Goal: Contribute content

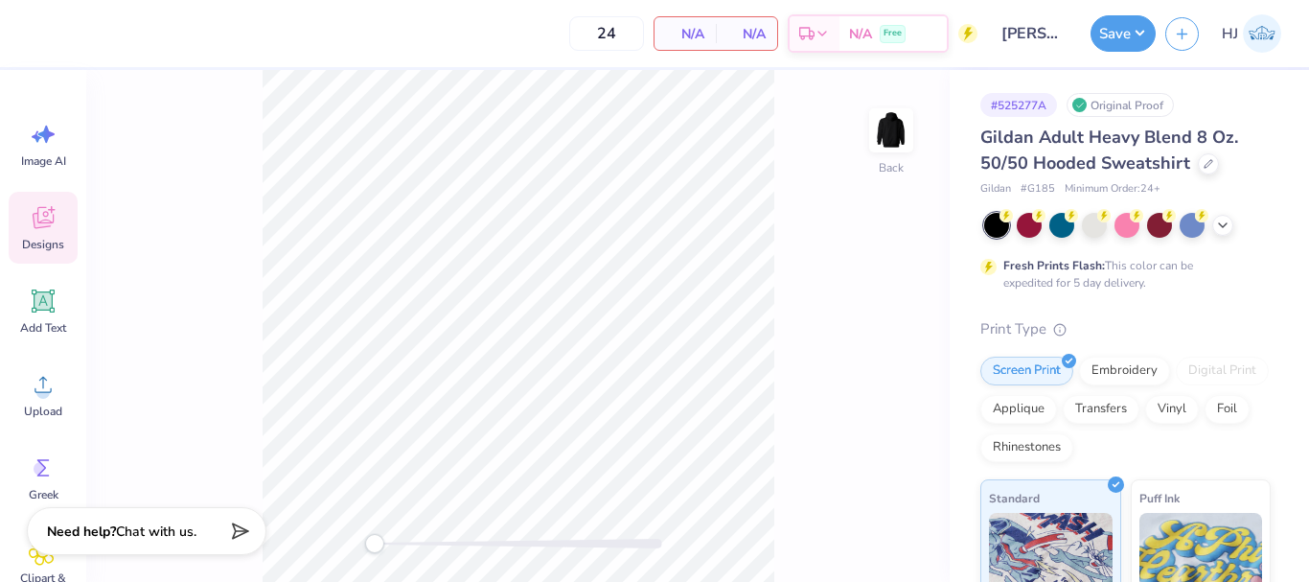
click at [53, 239] on span "Designs" at bounding box center [43, 244] width 42 height 15
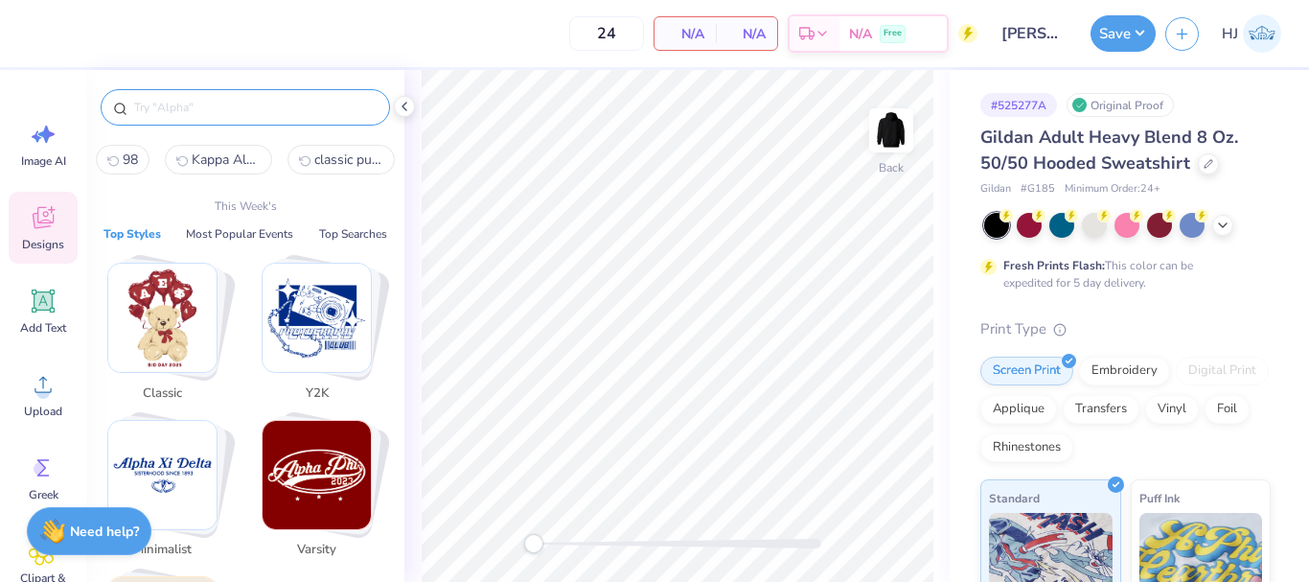
click at [291, 116] on input "text" at bounding box center [254, 107] width 245 height 19
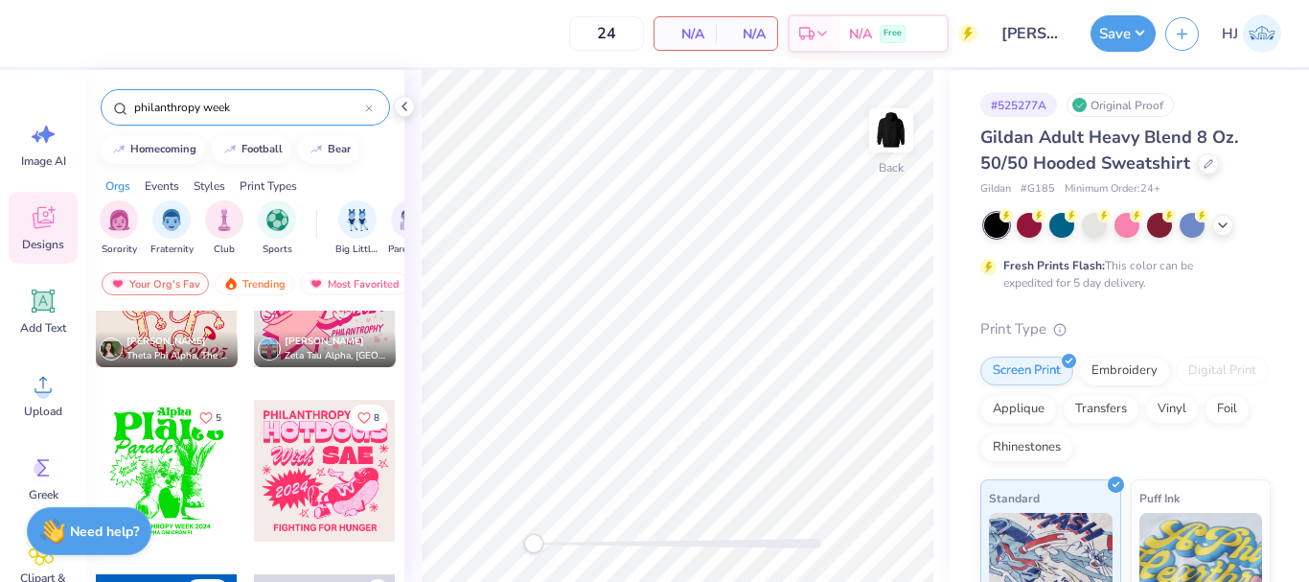
scroll to position [863, 0]
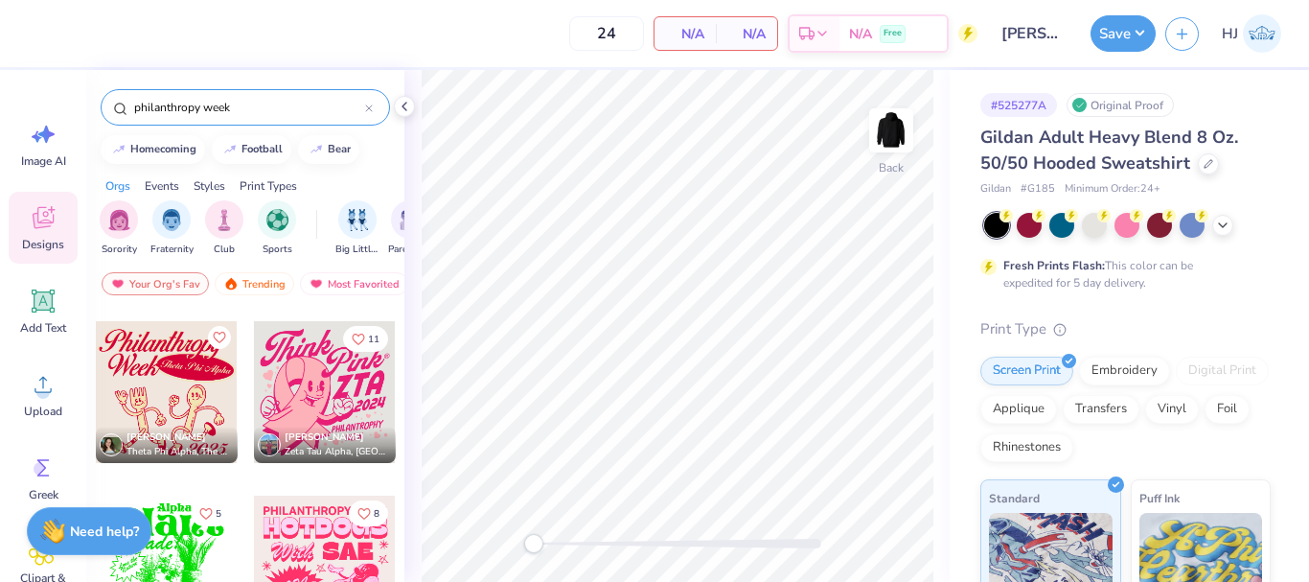
type input "philanthropy week"
click at [303, 366] on div at bounding box center [325, 392] width 142 height 142
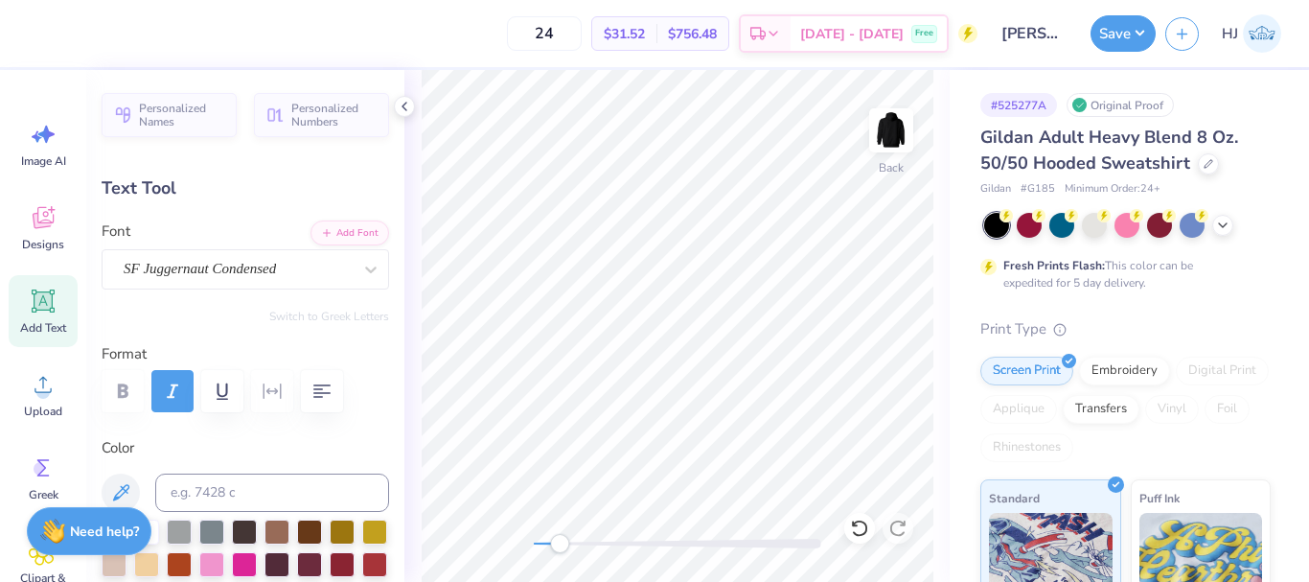
scroll to position [16, 3]
type textarea "2025"
type input "4.48"
type input "1.13"
type input "10.86"
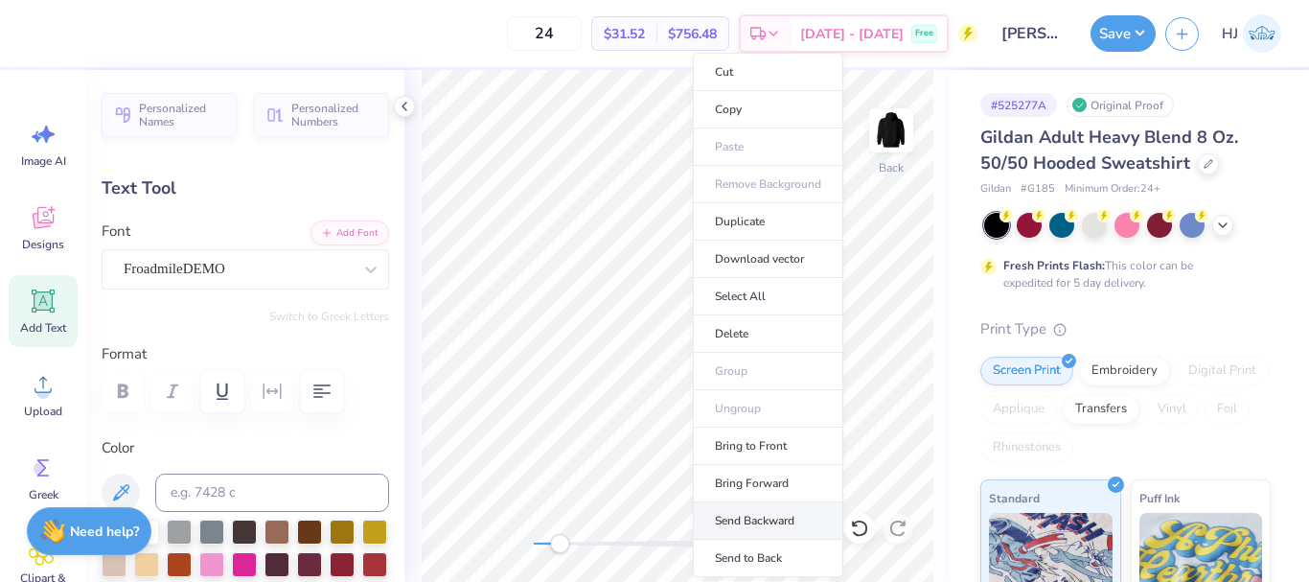
click at [768, 521] on li "Send Backward" at bounding box center [768, 520] width 150 height 37
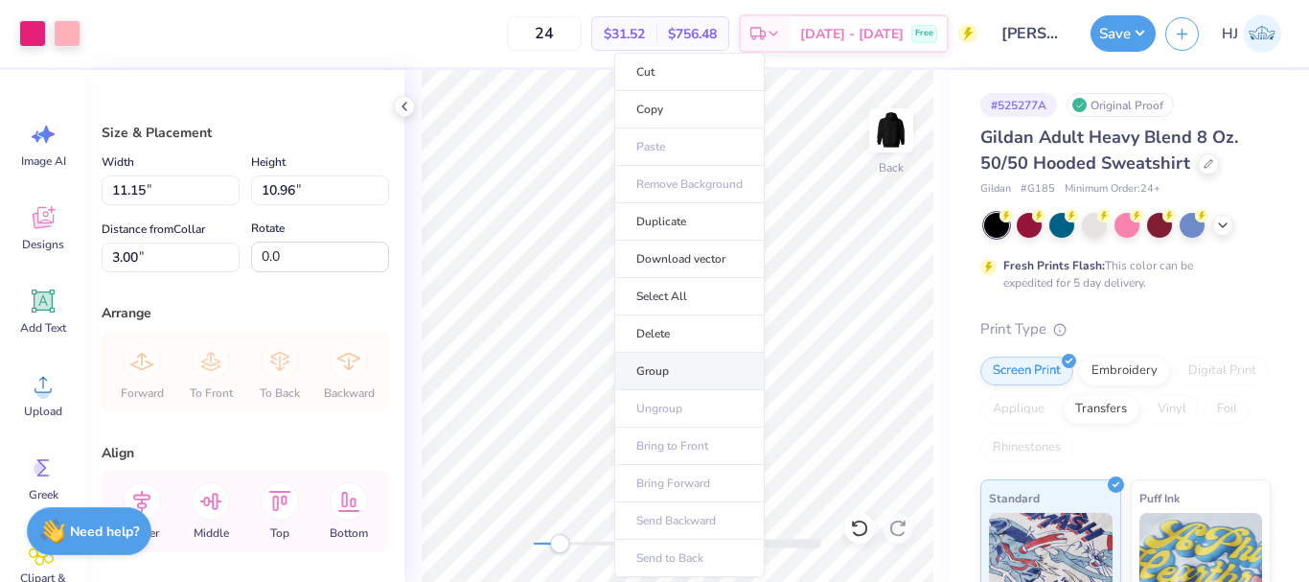
click at [667, 375] on li "Group" at bounding box center [689, 371] width 150 height 37
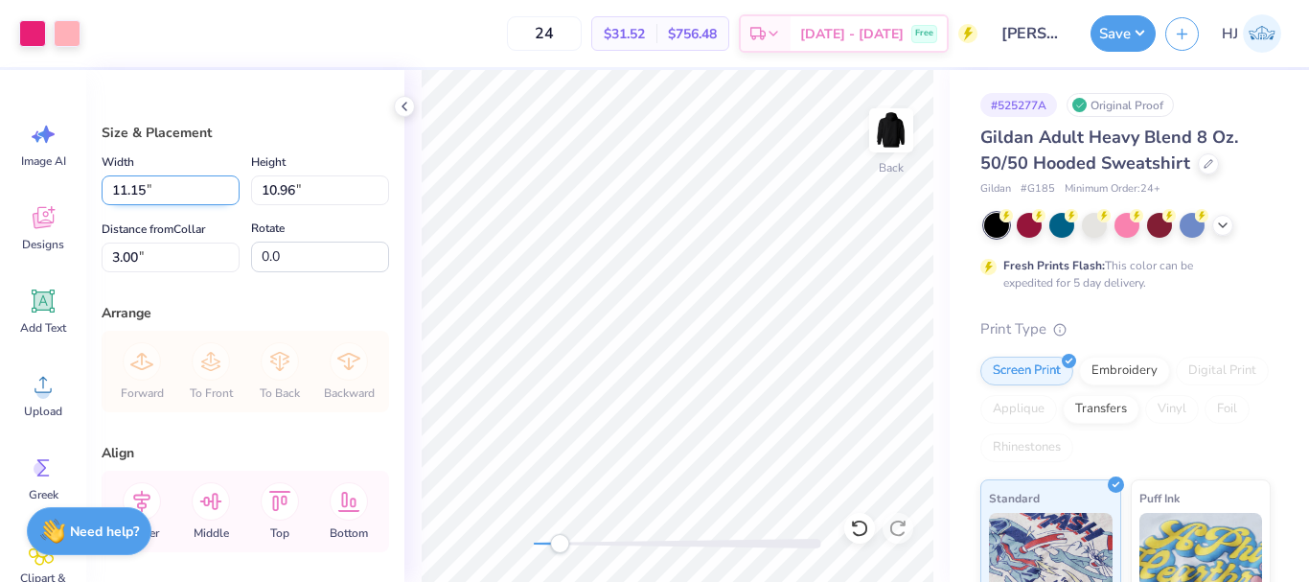
click at [151, 183] on input "11.15" at bounding box center [171, 190] width 138 height 30
type input "10.00"
type input "9.84"
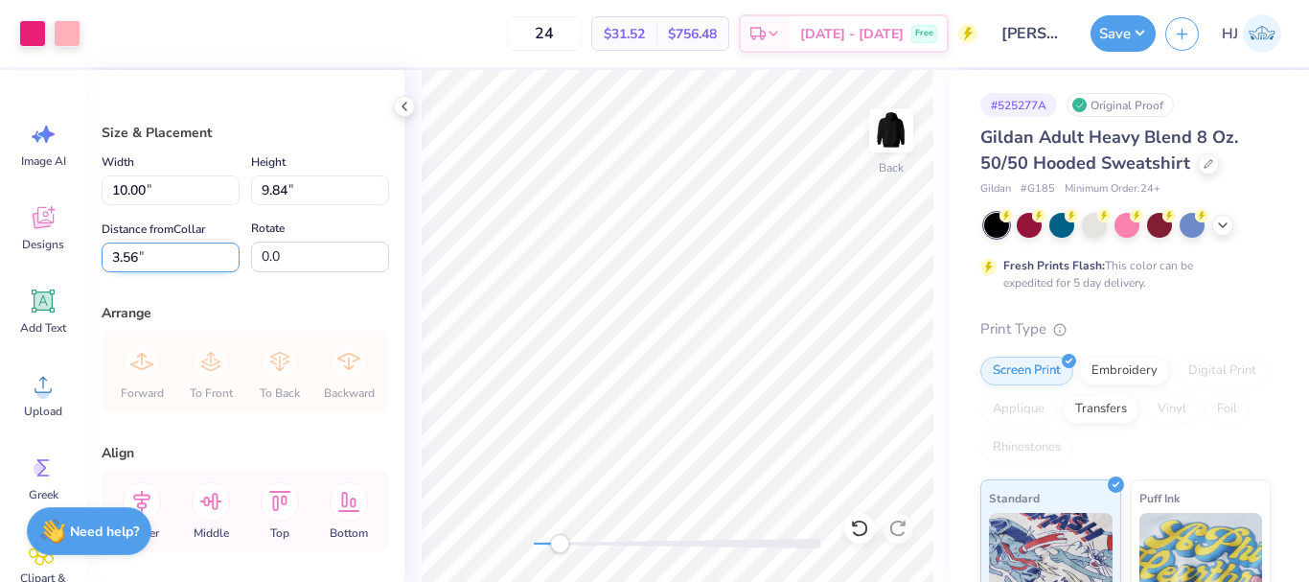
click at [159, 264] on input "3.56" at bounding box center [171, 258] width 138 height 30
type input "3"
click at [157, 496] on icon at bounding box center [142, 501] width 38 height 38
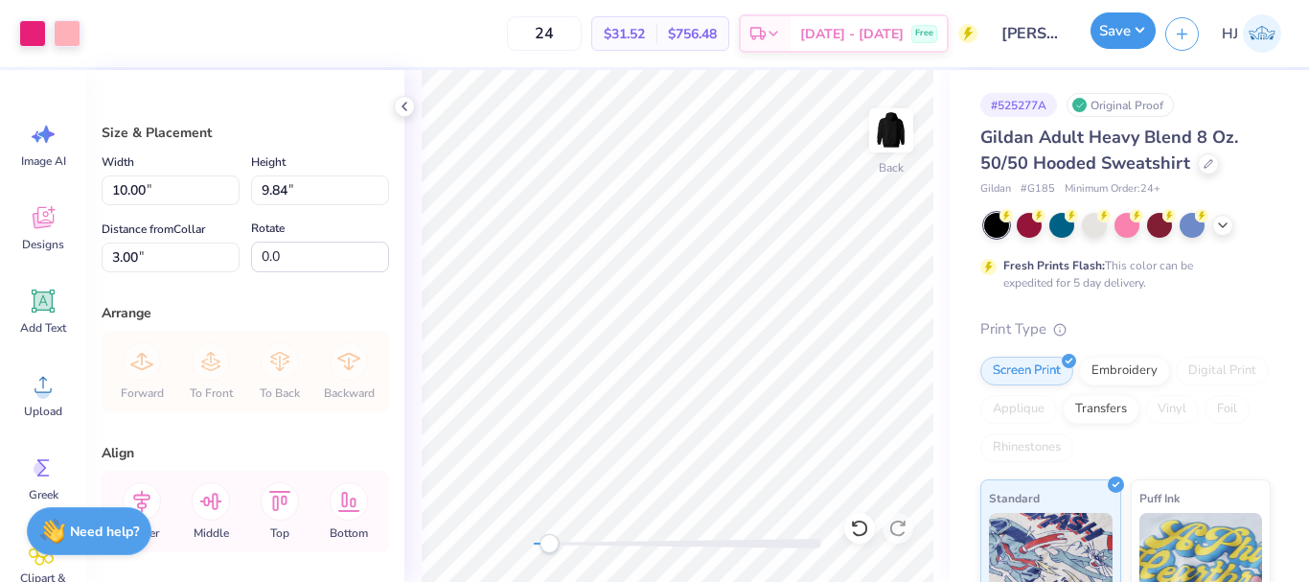
click at [1115, 40] on button "Save" at bounding box center [1123, 30] width 65 height 36
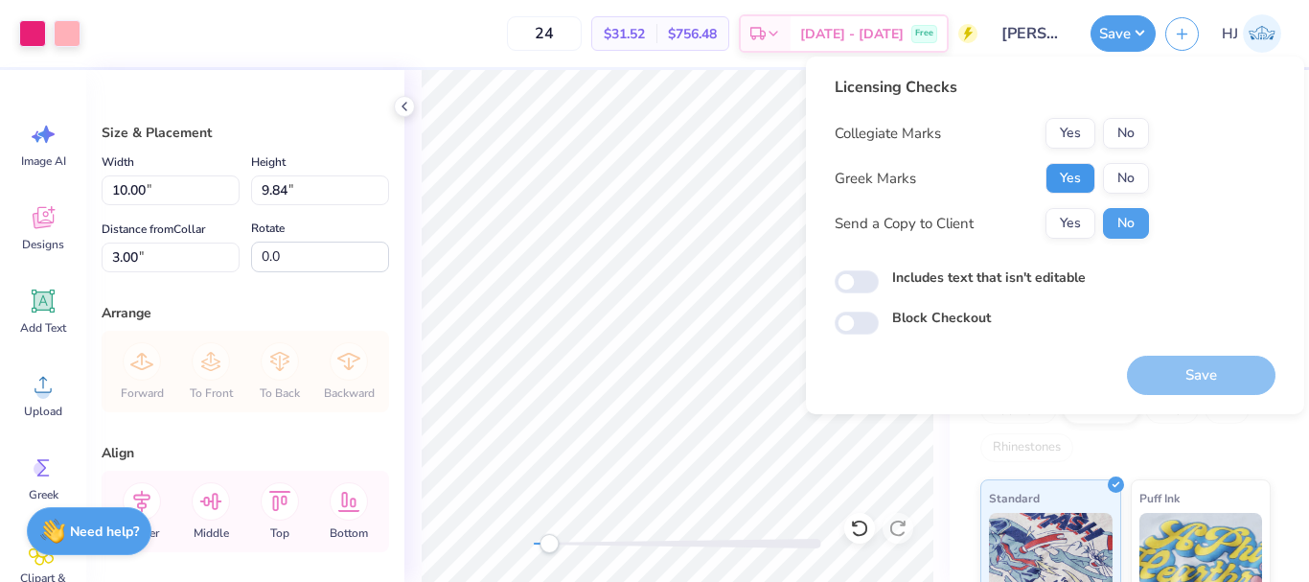
click at [1065, 178] on button "Yes" at bounding box center [1071, 178] width 50 height 31
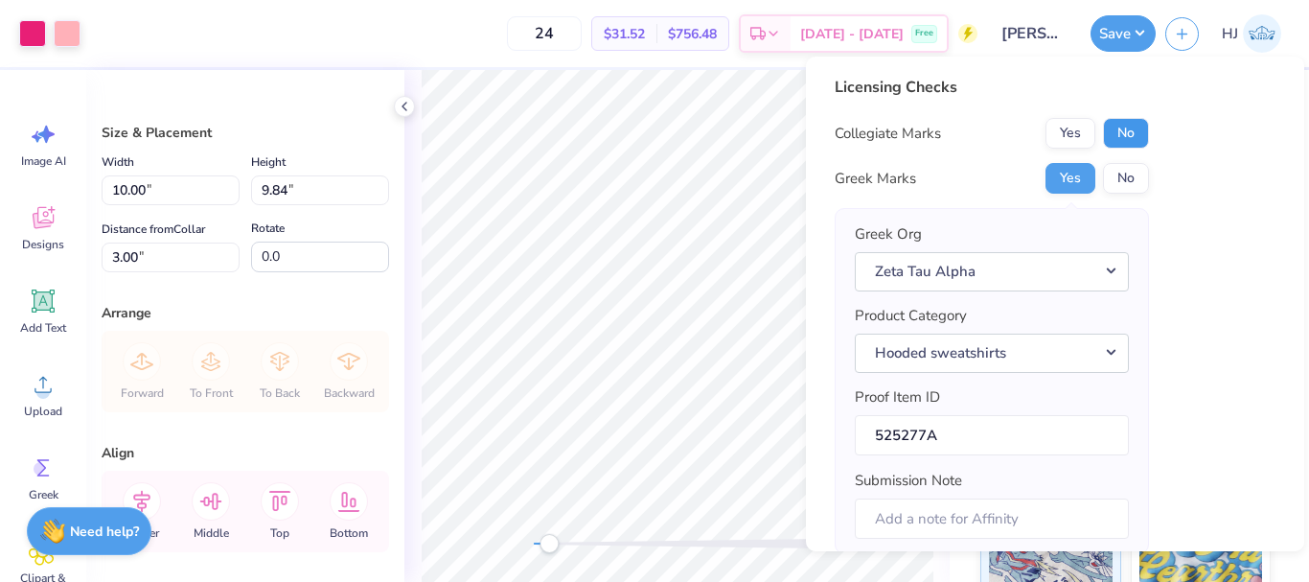
click at [1121, 127] on button "No" at bounding box center [1126, 133] width 46 height 31
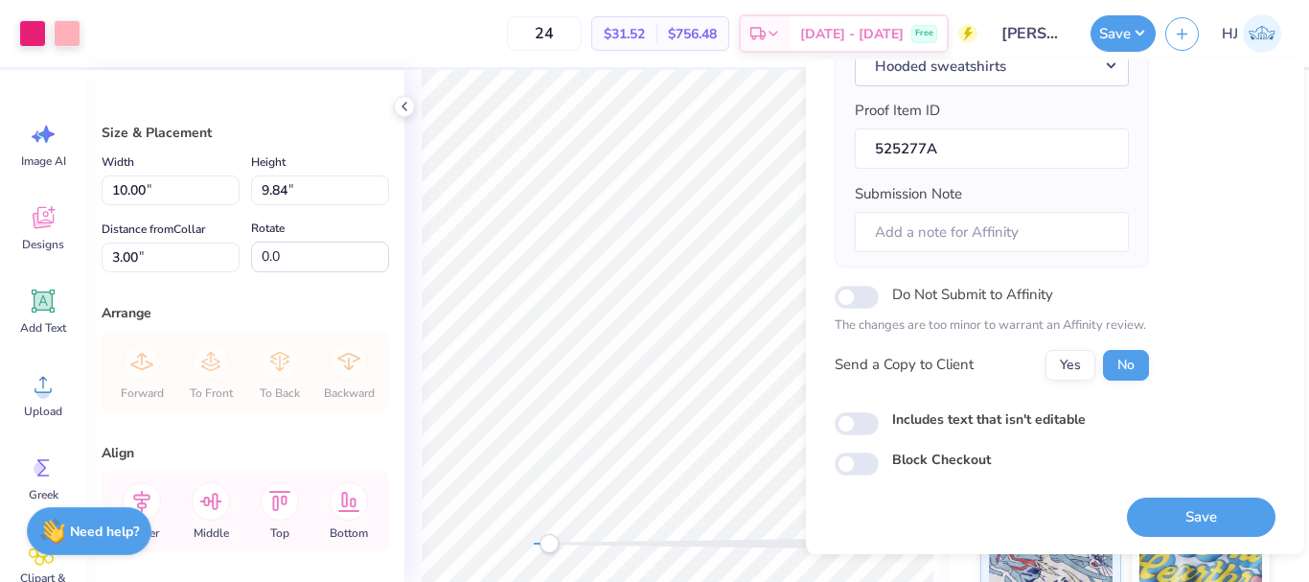
scroll to position [290, 0]
click at [1185, 510] on button "Save" at bounding box center [1201, 516] width 149 height 39
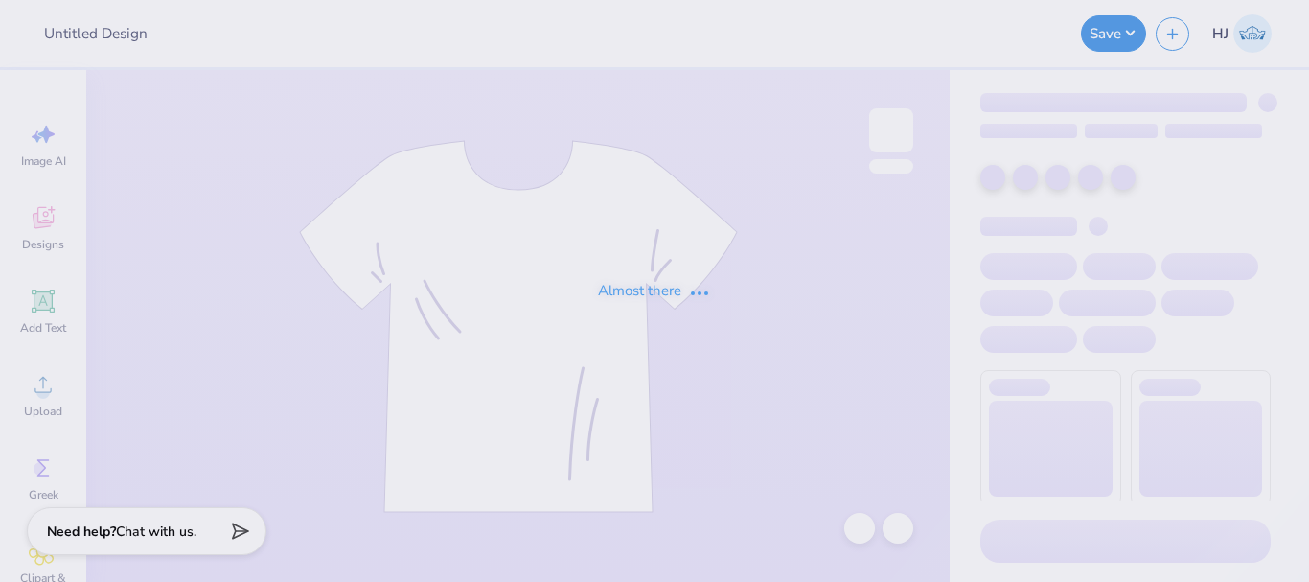
type input "Business Society"
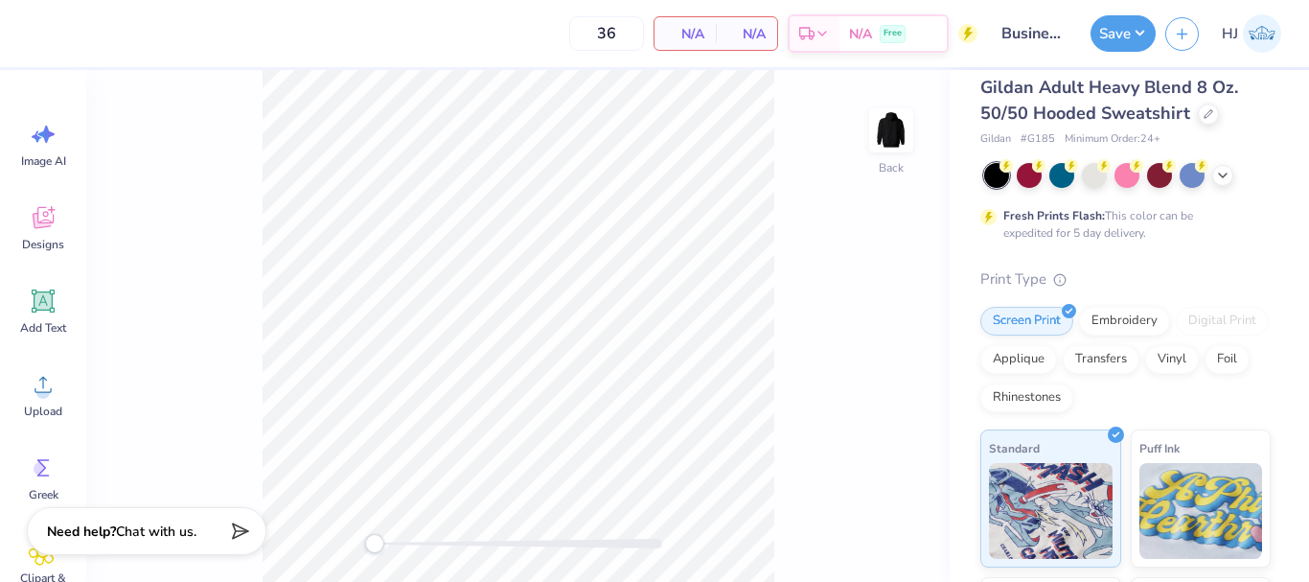
scroll to position [96, 0]
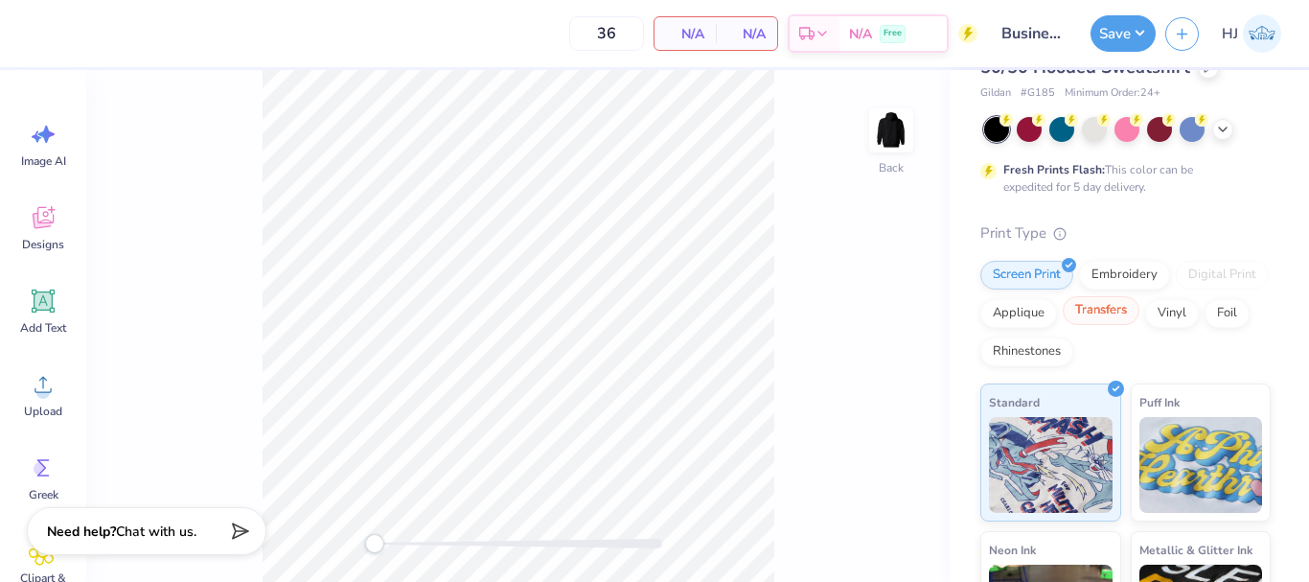
click at [1140, 315] on div "Transfers" at bounding box center [1101, 310] width 77 height 29
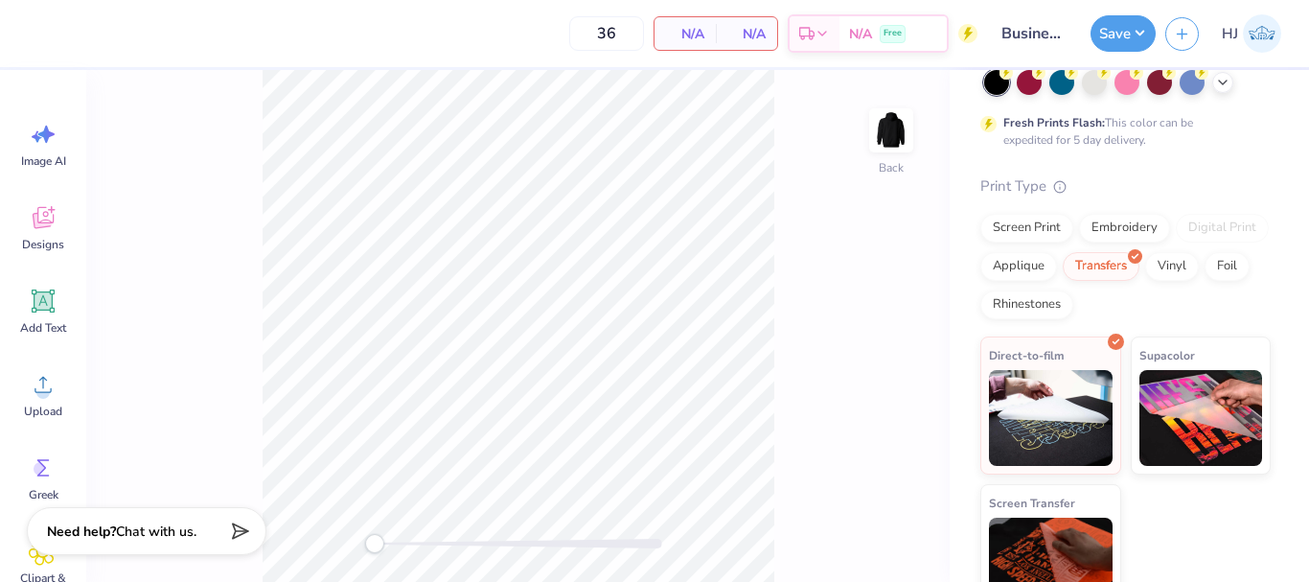
scroll to position [183, 0]
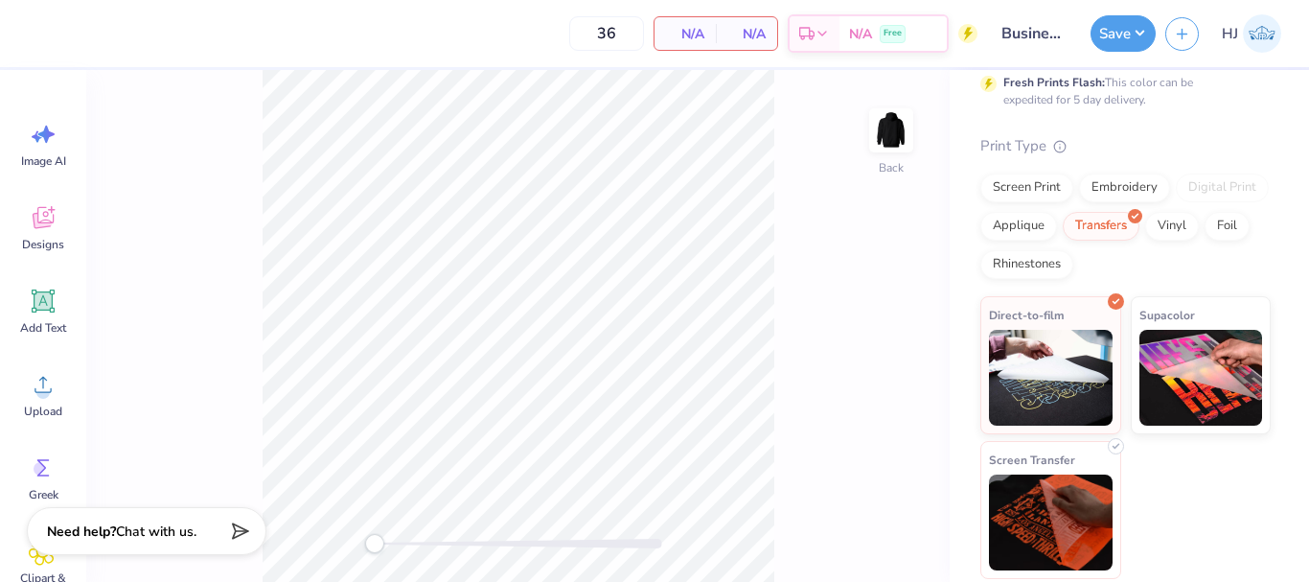
click at [1066, 507] on img at bounding box center [1051, 522] width 124 height 96
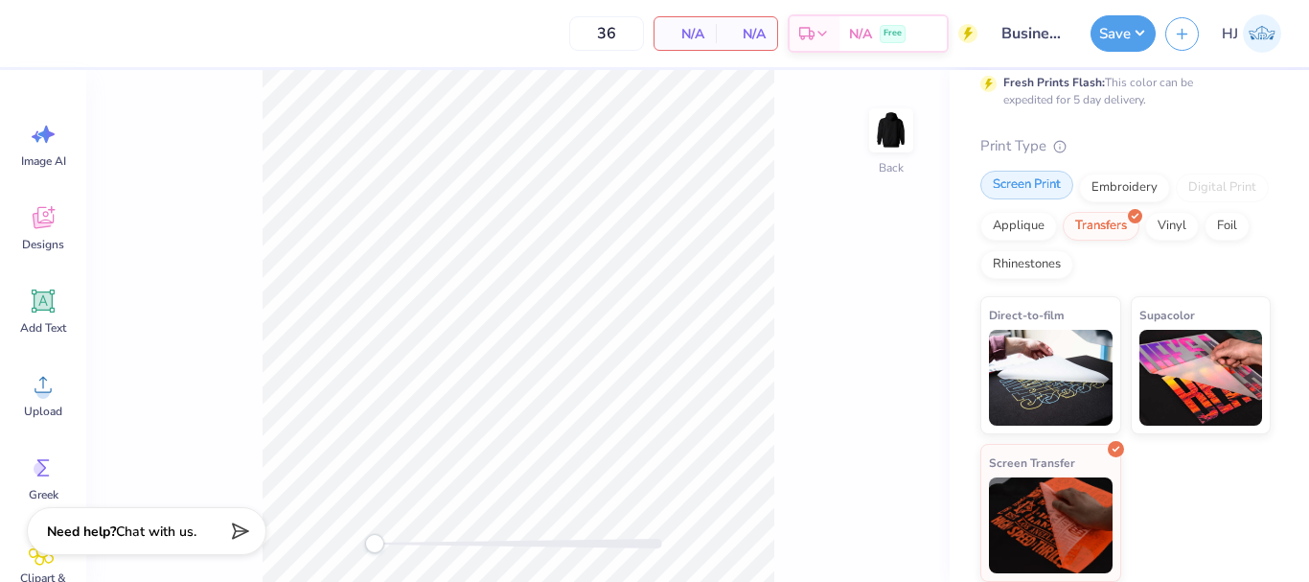
click at [1024, 186] on div "Screen Print" at bounding box center [1027, 185] width 93 height 29
